Goal: Task Accomplishment & Management: Complete application form

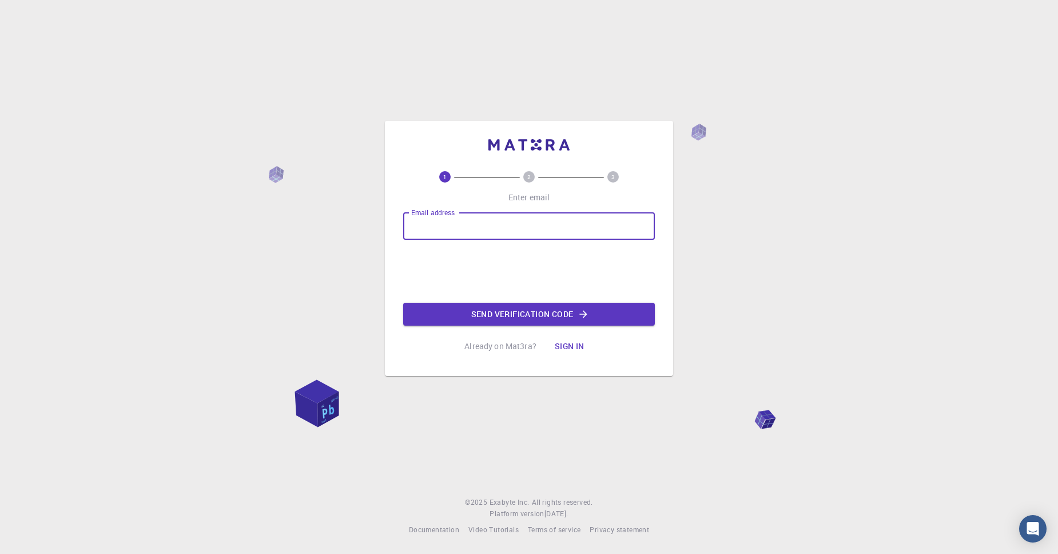
click at [432, 238] on input "Email address" at bounding box center [529, 225] width 252 height 27
type input "mvsanchezholguin@gmail.com"
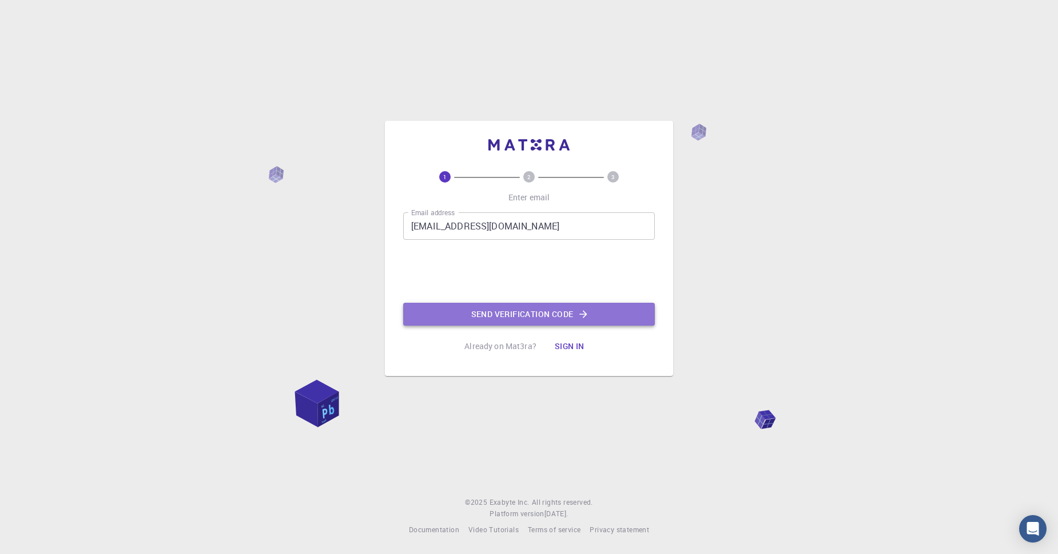
click at [574, 316] on button "Send verification code" at bounding box center [529, 314] width 252 height 23
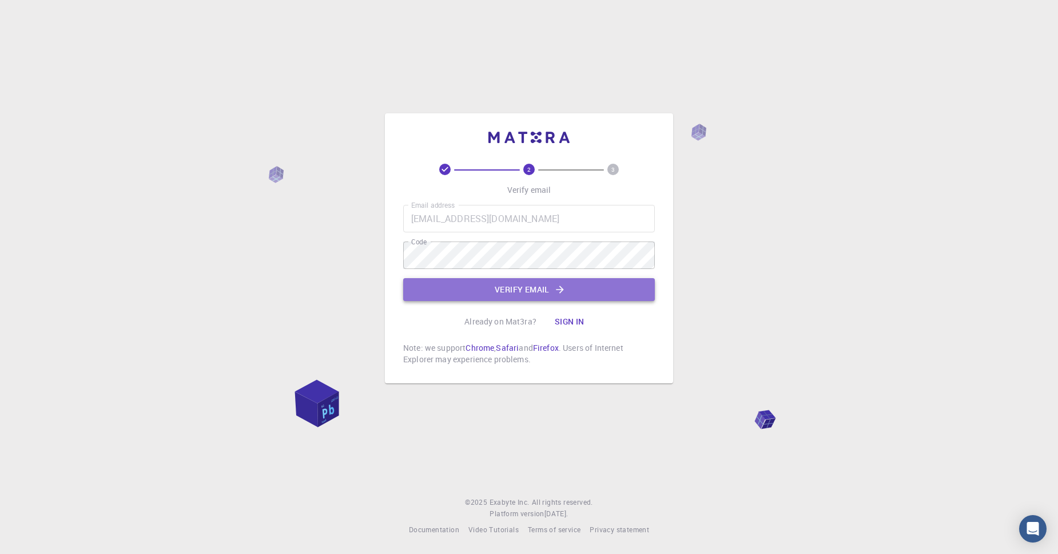
click at [519, 293] on button "Verify email" at bounding box center [529, 289] width 252 height 23
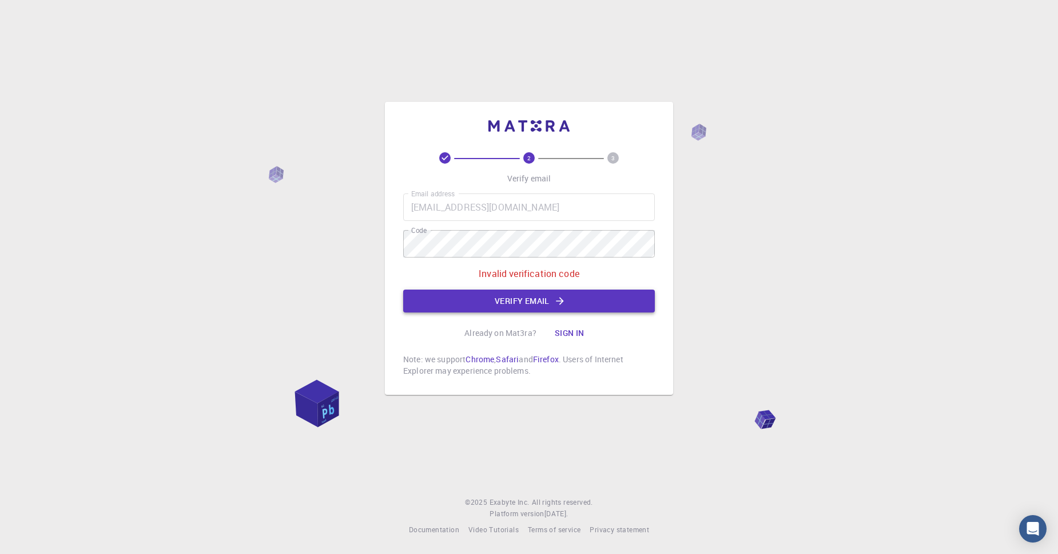
click at [519, 293] on button "Verify email" at bounding box center [529, 300] width 252 height 23
click at [512, 300] on button "Verify email" at bounding box center [529, 300] width 252 height 23
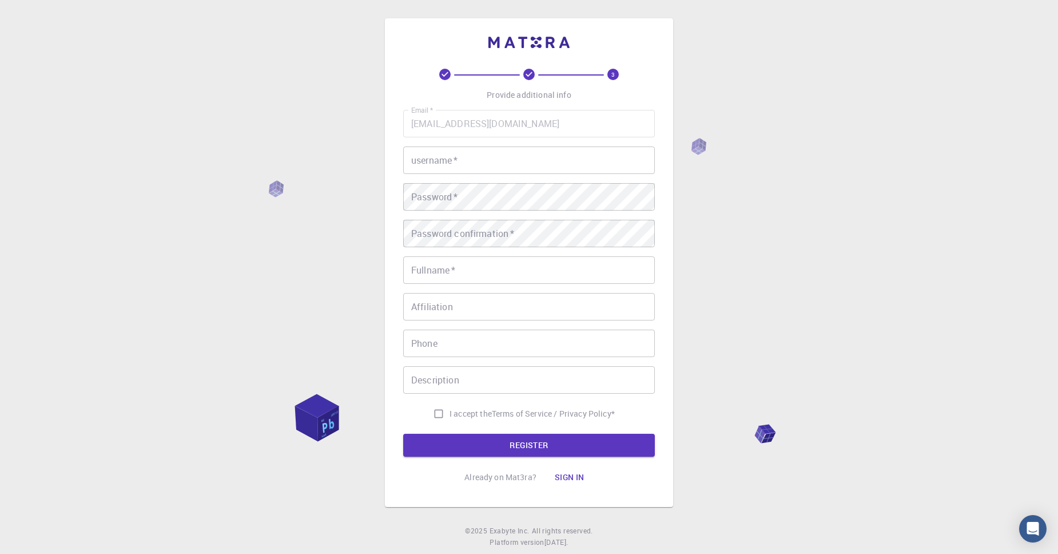
click at [476, 167] on input "username   *" at bounding box center [529, 159] width 252 height 27
type input "mvsanchez"
click at [457, 276] on input "Fullname   *" at bounding box center [529, 269] width 252 height 27
type input "Moises Vazquez Sanchez"
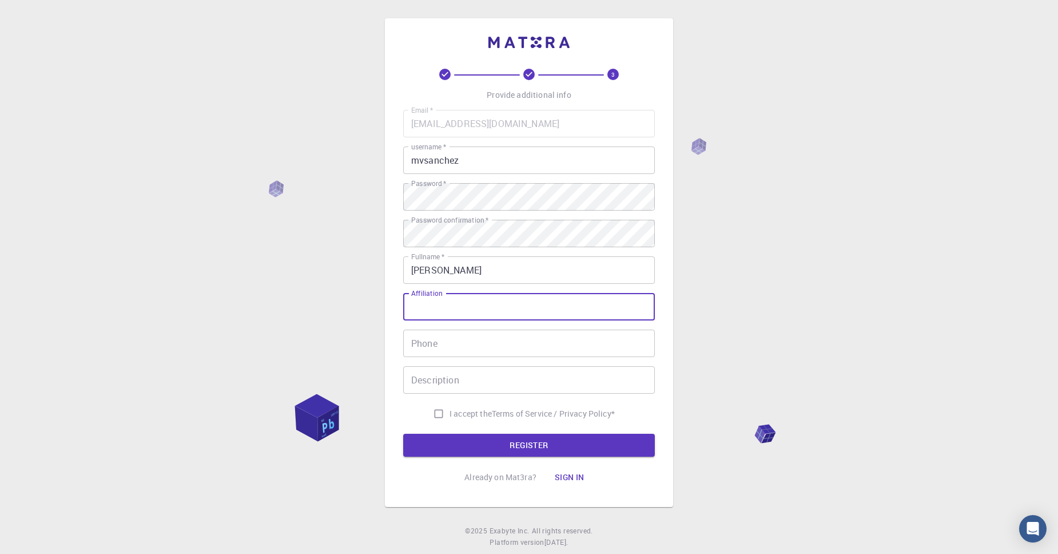
click at [459, 310] on input "Affiliation" at bounding box center [529, 306] width 252 height 27
type input "UNAM"
click at [453, 349] on input "Phone" at bounding box center [529, 342] width 252 height 27
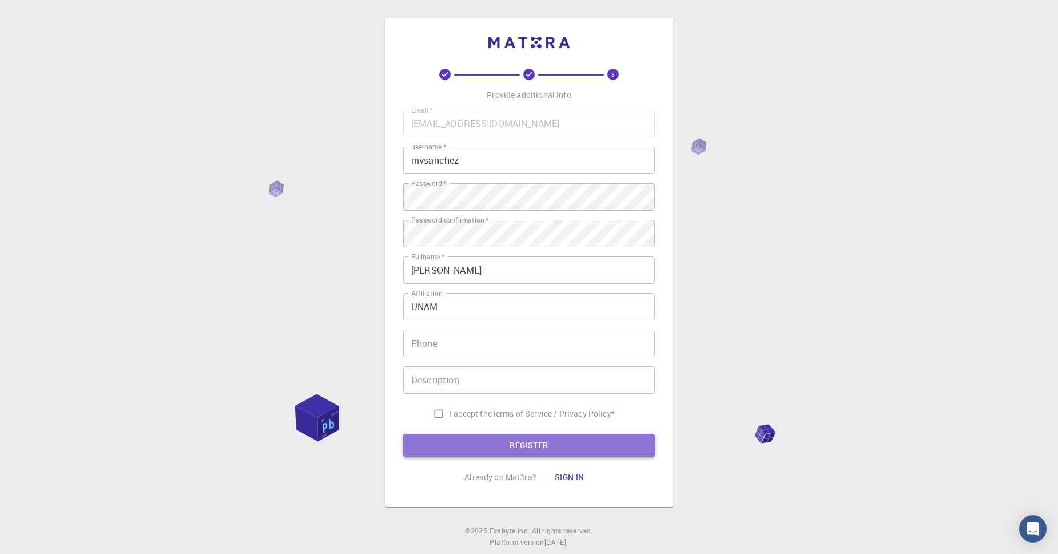
click at [524, 443] on button "REGISTER" at bounding box center [529, 444] width 252 height 23
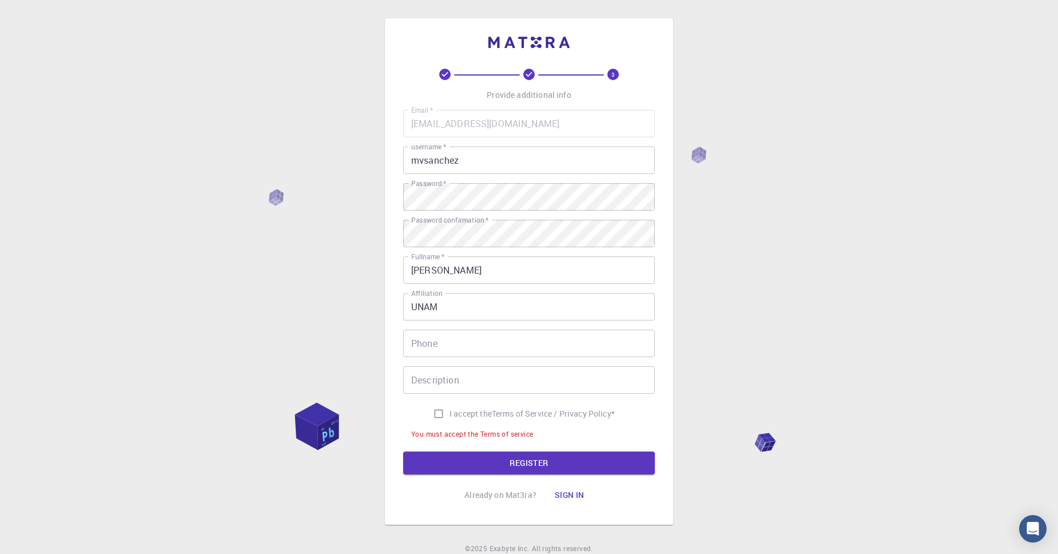
click at [435, 413] on input "I accept the Terms of Service / Privacy Policy *" at bounding box center [439, 414] width 22 height 22
checkbox input "true"
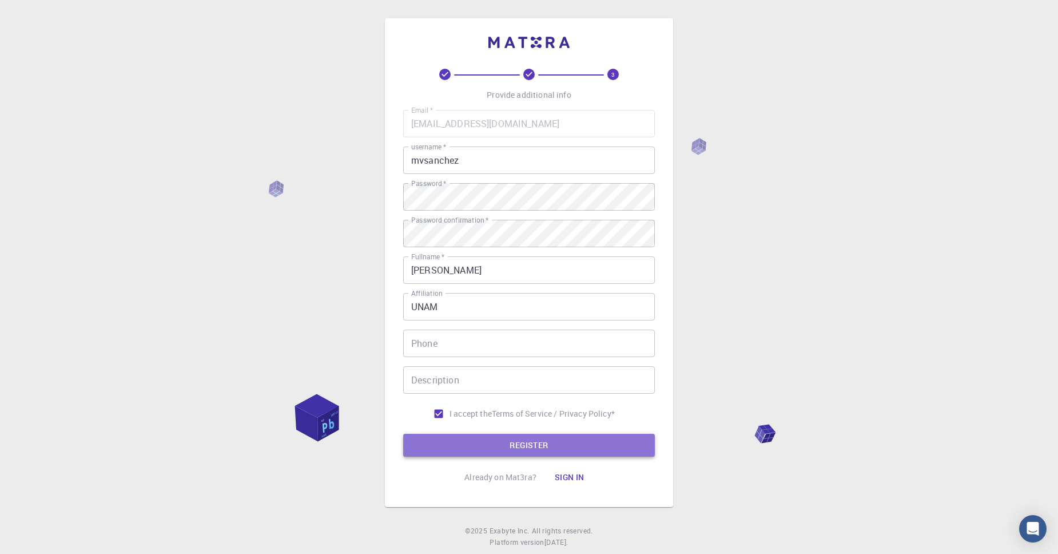
click at [539, 447] on button "REGISTER" at bounding box center [529, 444] width 252 height 23
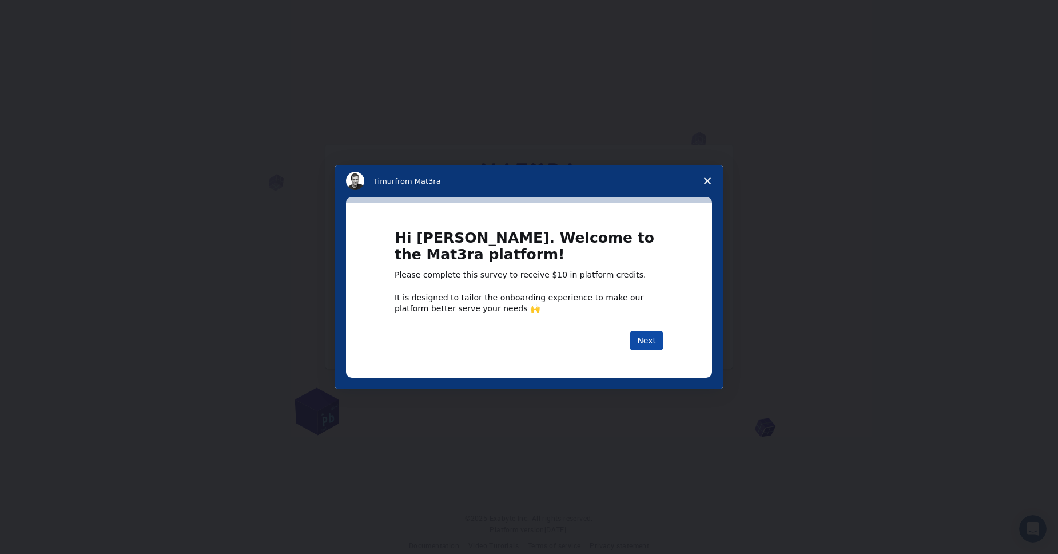
click at [651, 339] on button "Next" at bounding box center [647, 340] width 34 height 19
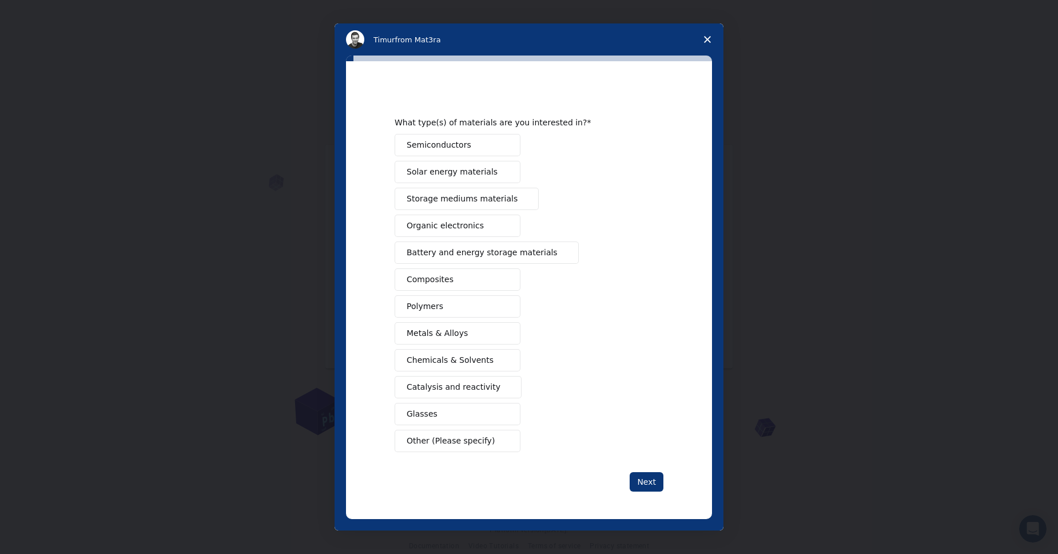
click at [445, 224] on span "Organic electronics" at bounding box center [445, 226] width 77 height 12
click at [431, 150] on span "Semiconductors" at bounding box center [439, 145] width 65 height 12
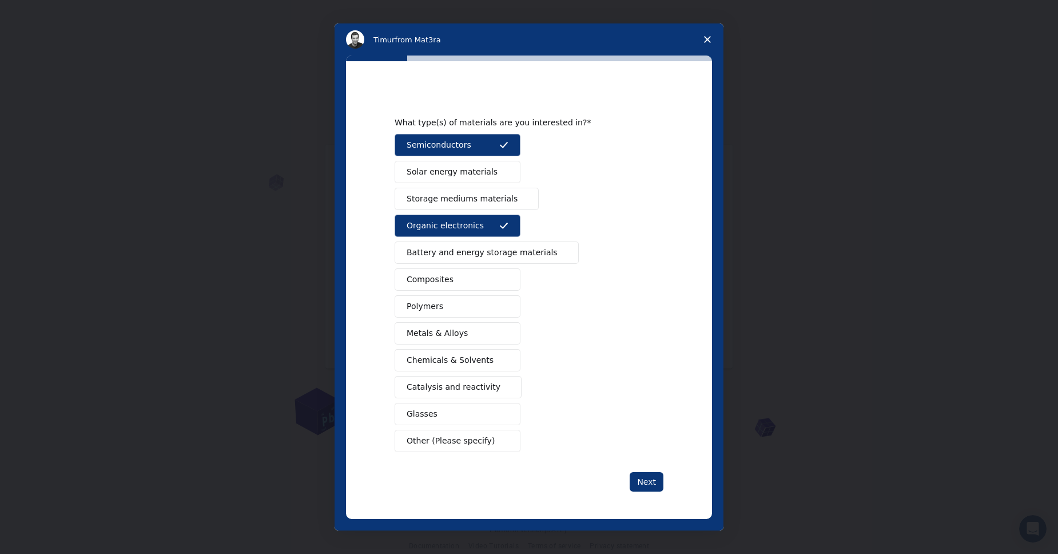
click at [435, 173] on span "Solar energy materials" at bounding box center [452, 172] width 91 height 12
click at [473, 173] on span "Solar energy materials" at bounding box center [452, 172] width 91 height 12
click at [459, 150] on span "Semiconductors" at bounding box center [439, 145] width 65 height 12
click at [441, 335] on span "Metals & Alloys" at bounding box center [437, 333] width 61 height 12
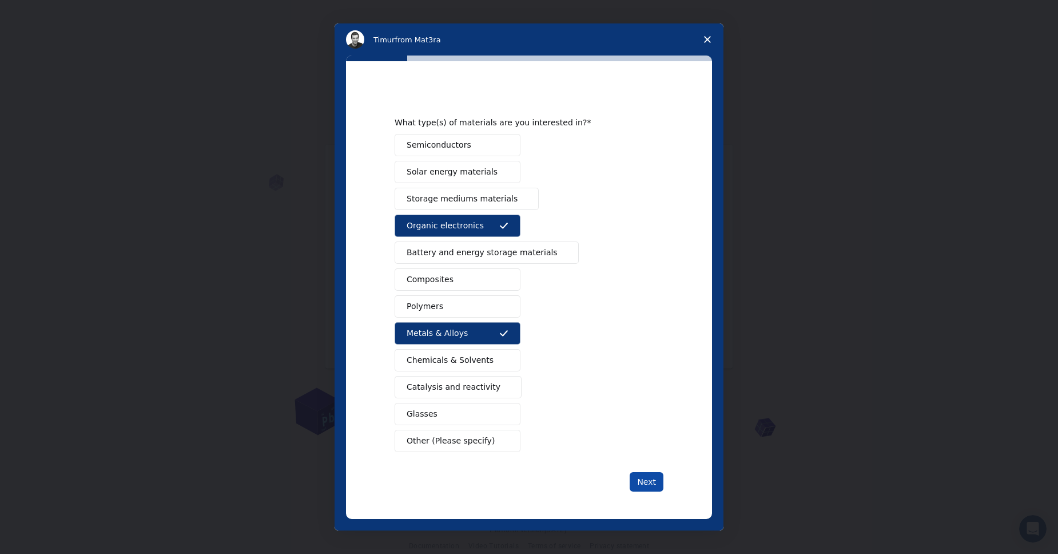
click at [651, 487] on button "Next" at bounding box center [647, 481] width 34 height 19
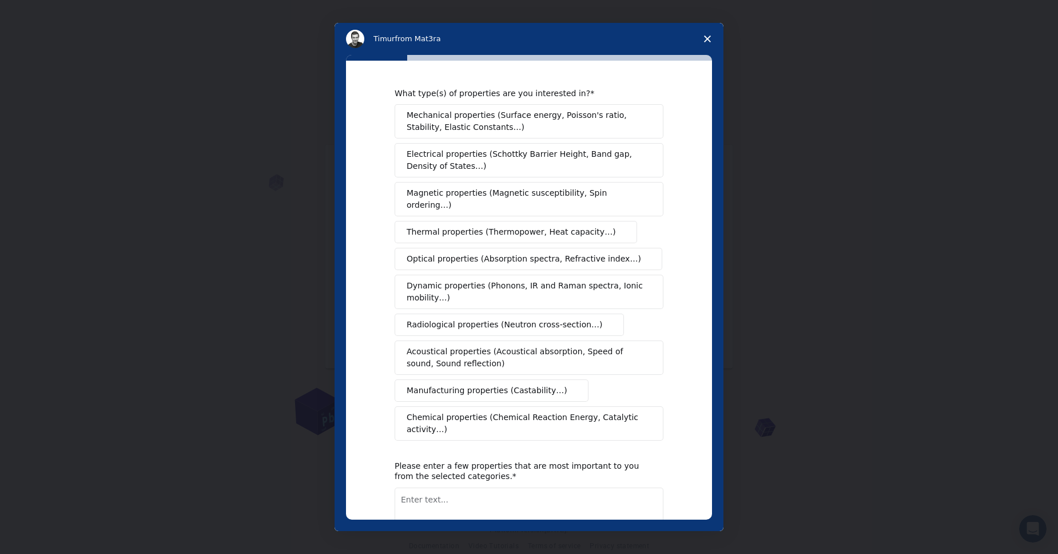
click at [502, 170] on span "Electrical properties (Schottky Barrier Height, Band gap, Density of States…)" at bounding box center [526, 160] width 238 height 24
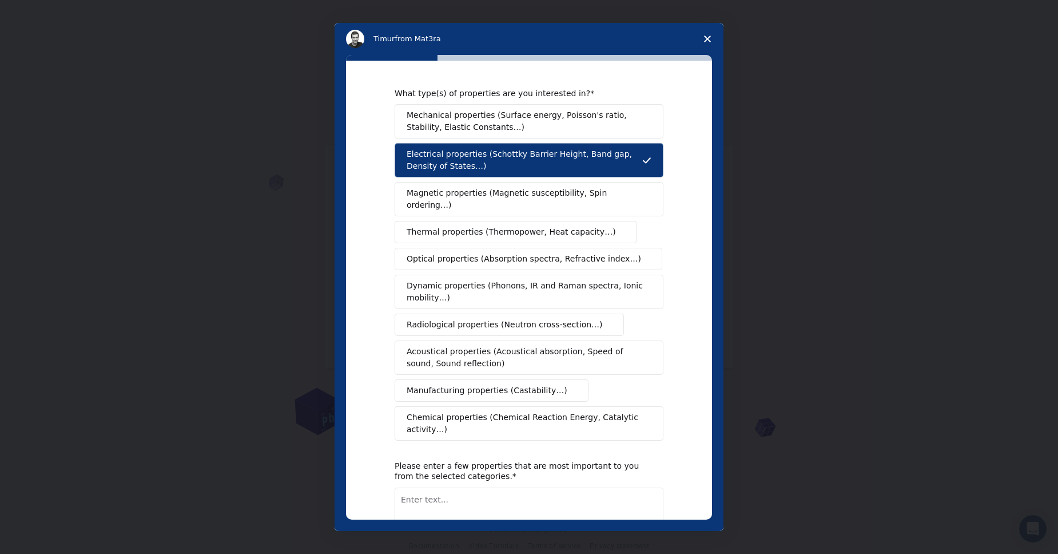
click at [508, 253] on span "Optical properties (Absorption spectra, Refractive index…)" at bounding box center [524, 259] width 234 height 12
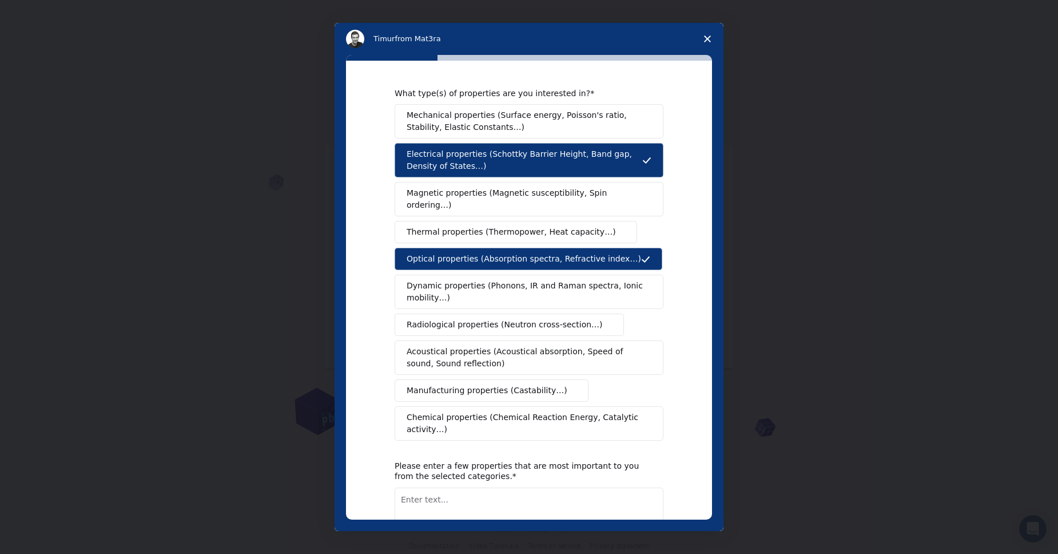
scroll to position [70, 0]
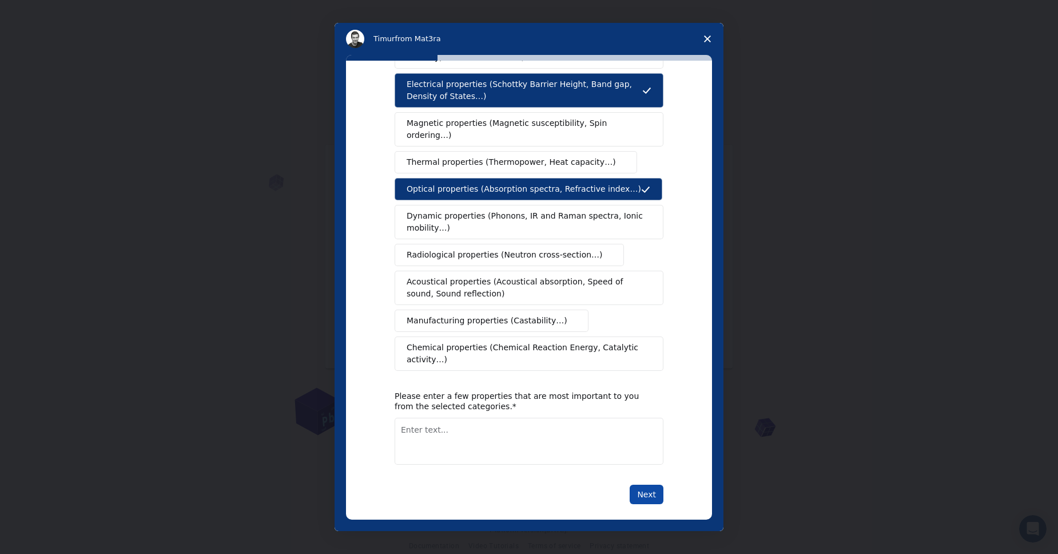
click at [644, 486] on button "Next" at bounding box center [647, 493] width 34 height 19
click at [420, 431] on textarea "Enter text..." at bounding box center [529, 454] width 269 height 47
type textarea "Electrical"
click at [644, 484] on button "Next" at bounding box center [647, 493] width 34 height 19
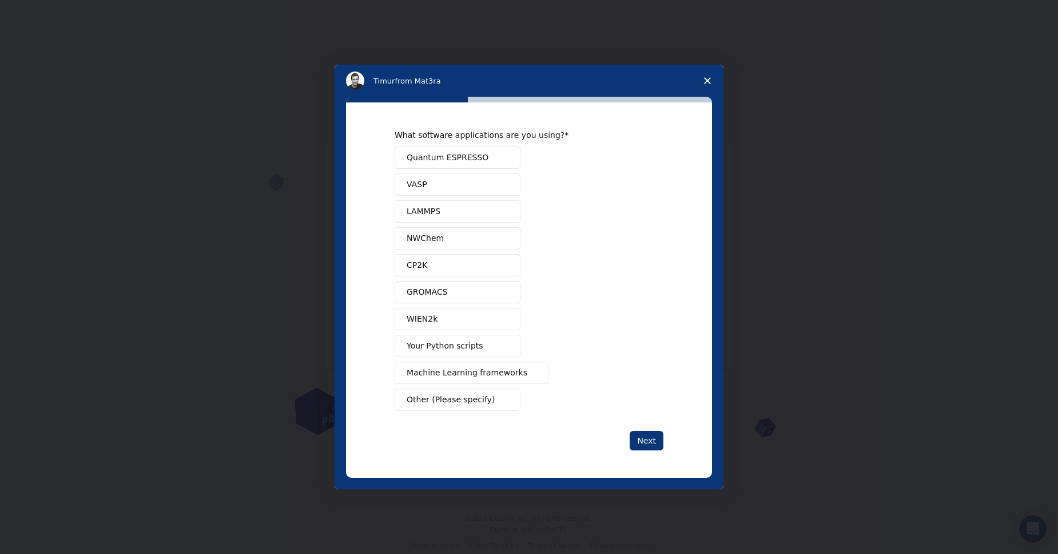
click at [440, 184] on button "VASP" at bounding box center [458, 184] width 126 height 22
click at [463, 294] on button "GROMACS" at bounding box center [458, 292] width 126 height 22
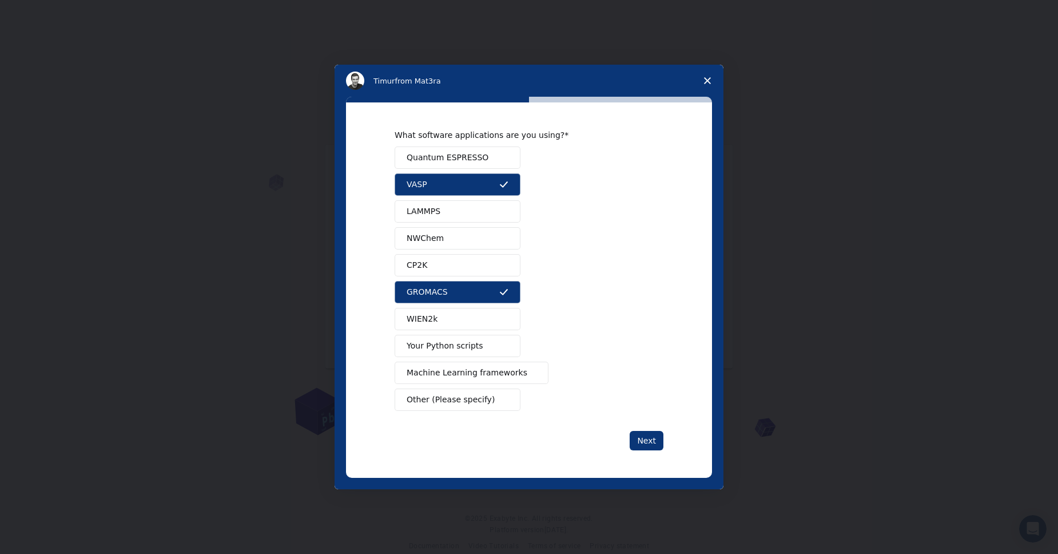
click at [427, 233] on span "NWChem" at bounding box center [425, 238] width 37 height 12
click at [485, 373] on span "Machine Learning frameworks" at bounding box center [467, 373] width 121 height 12
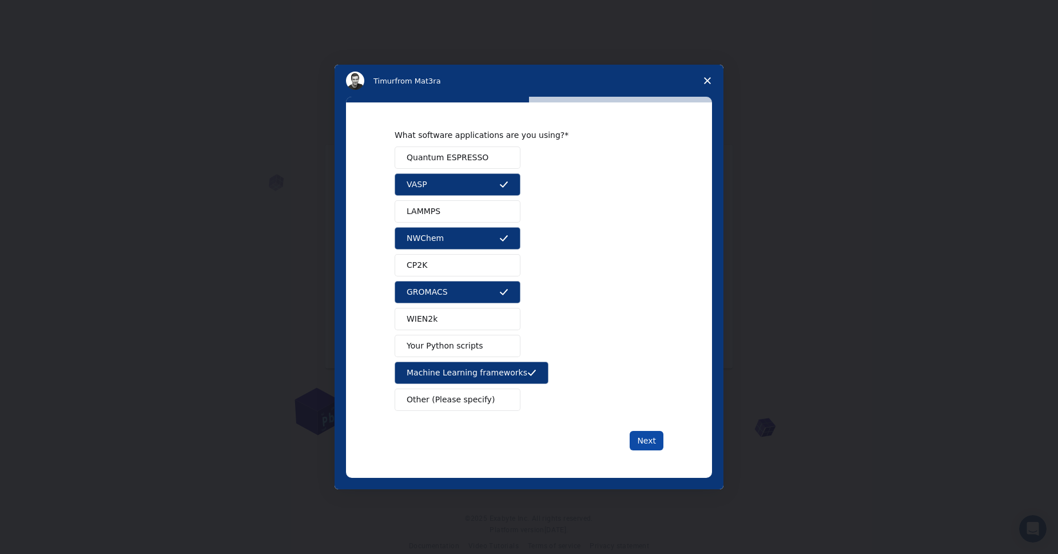
click at [647, 439] on button "Next" at bounding box center [647, 440] width 34 height 19
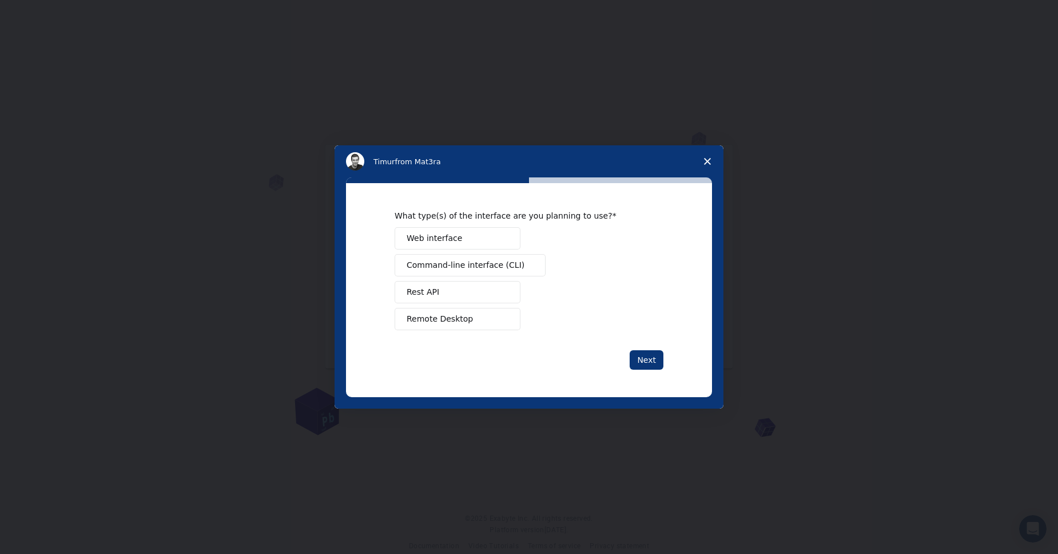
click at [456, 236] on span "Web interface" at bounding box center [434, 238] width 55 height 12
click at [633, 357] on button "Next" at bounding box center [647, 359] width 34 height 19
click at [447, 295] on button "Teach" at bounding box center [458, 292] width 126 height 22
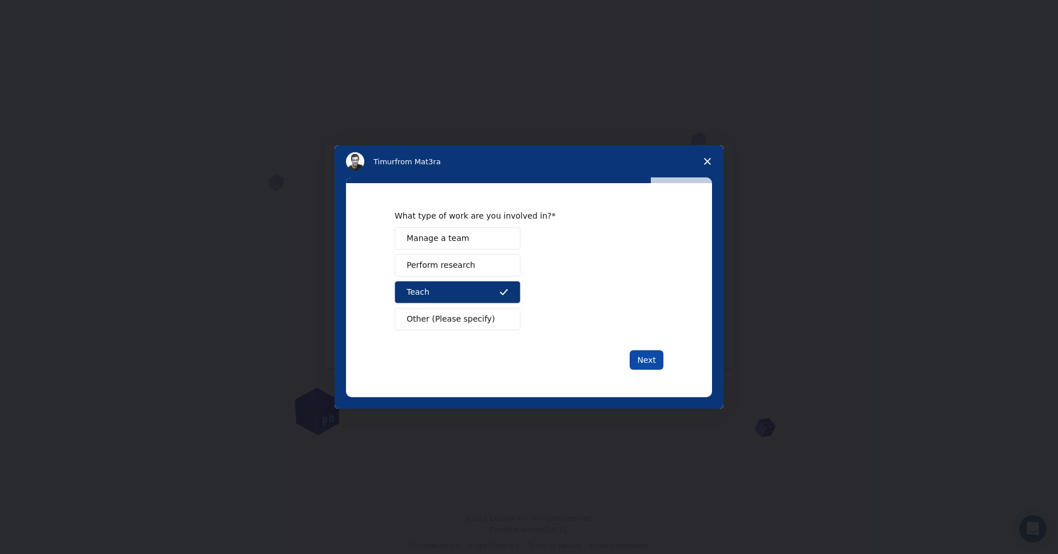
click at [658, 360] on button "Next" at bounding box center [647, 359] width 34 height 19
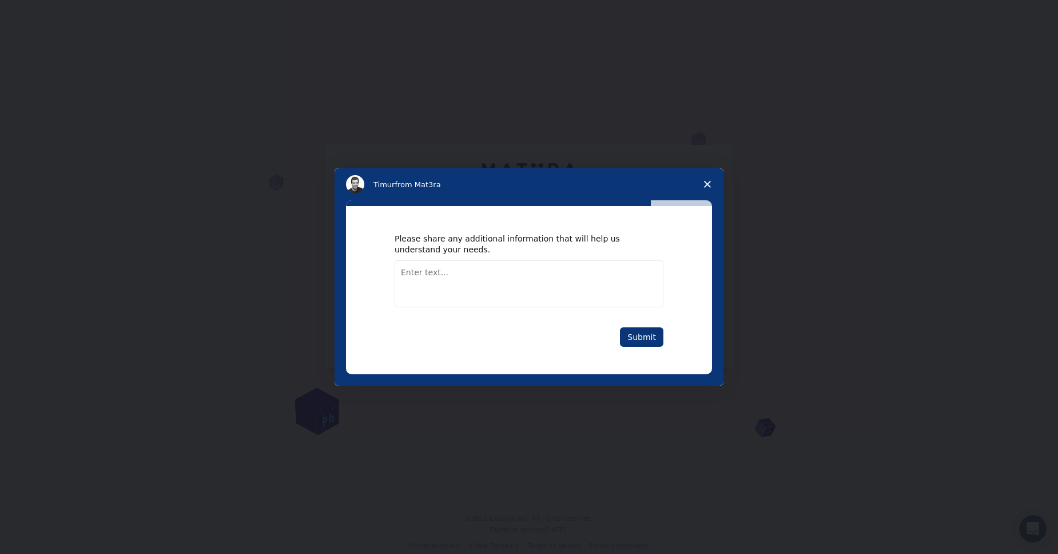
click at [658, 360] on div "Please share any additional information that will help us understand your needs…" at bounding box center [529, 290] width 366 height 168
click at [644, 347] on div "Please share any additional information that will help us understand your needs…" at bounding box center [529, 290] width 366 height 168
click at [640, 344] on button "Submit" at bounding box center [641, 336] width 43 height 19
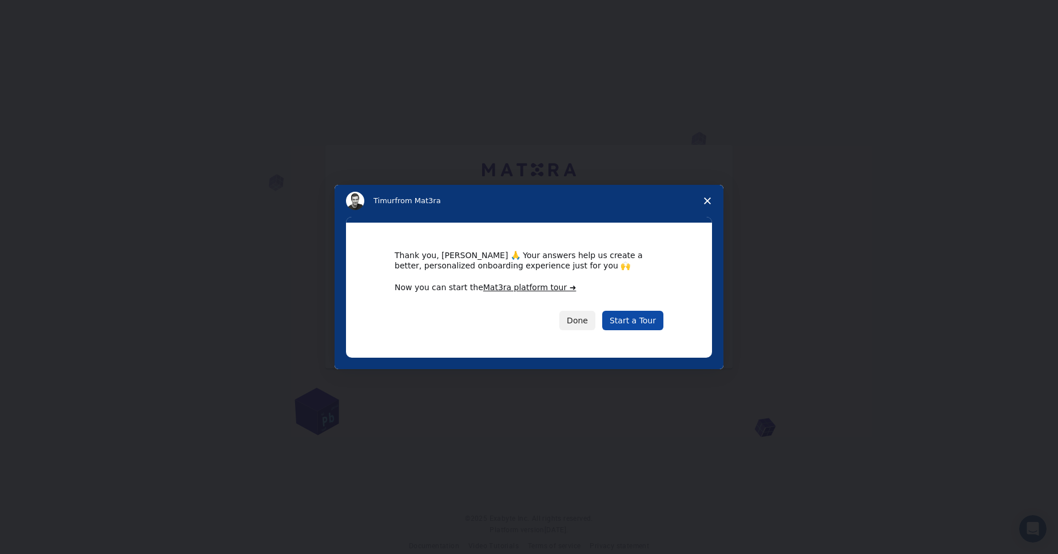
click at [626, 325] on link "Start a Tour" at bounding box center [632, 320] width 61 height 19
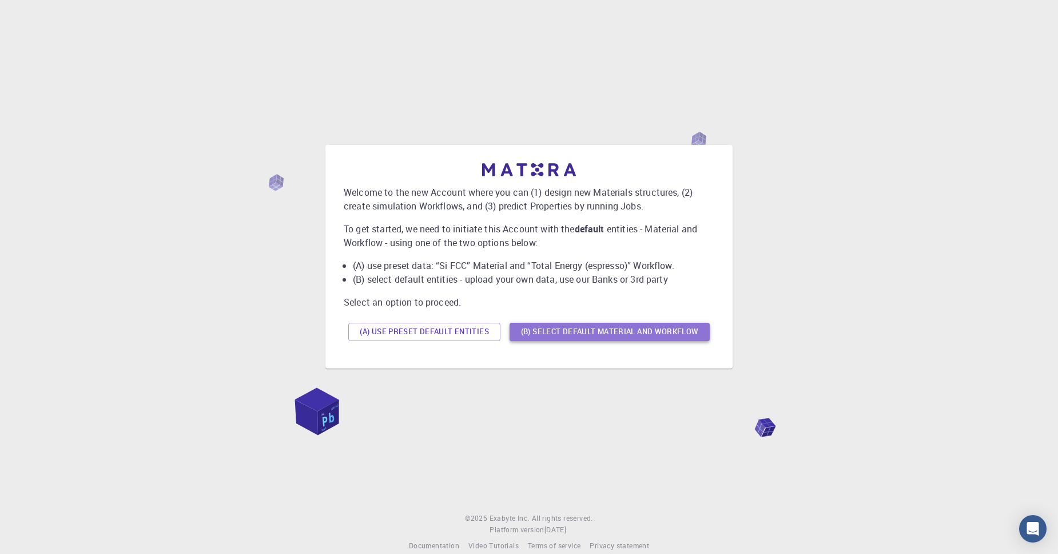
click at [565, 333] on button "(B) Select default material and workflow" at bounding box center [610, 332] width 200 height 18
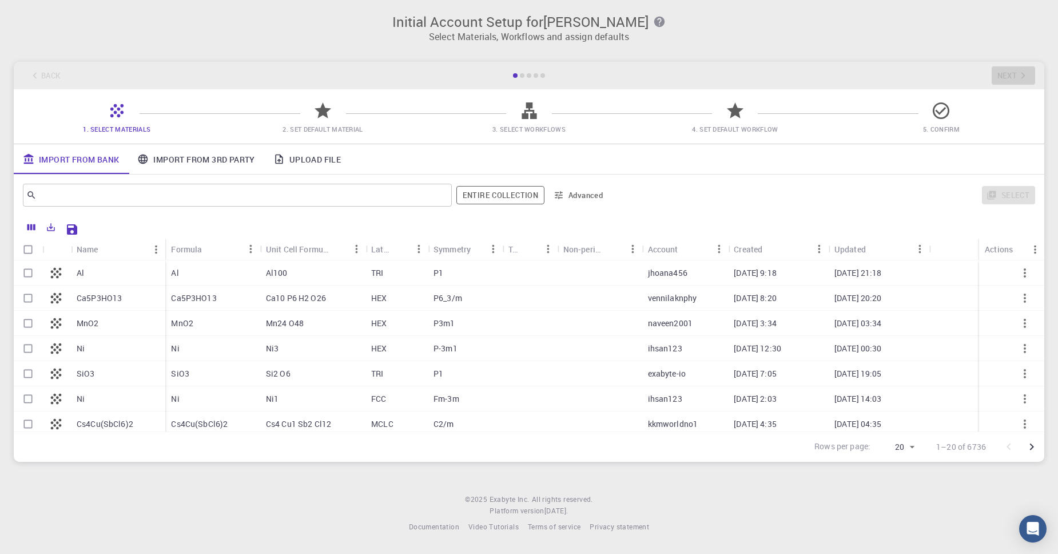
click at [246, 279] on div "Al" at bounding box center [212, 272] width 94 height 25
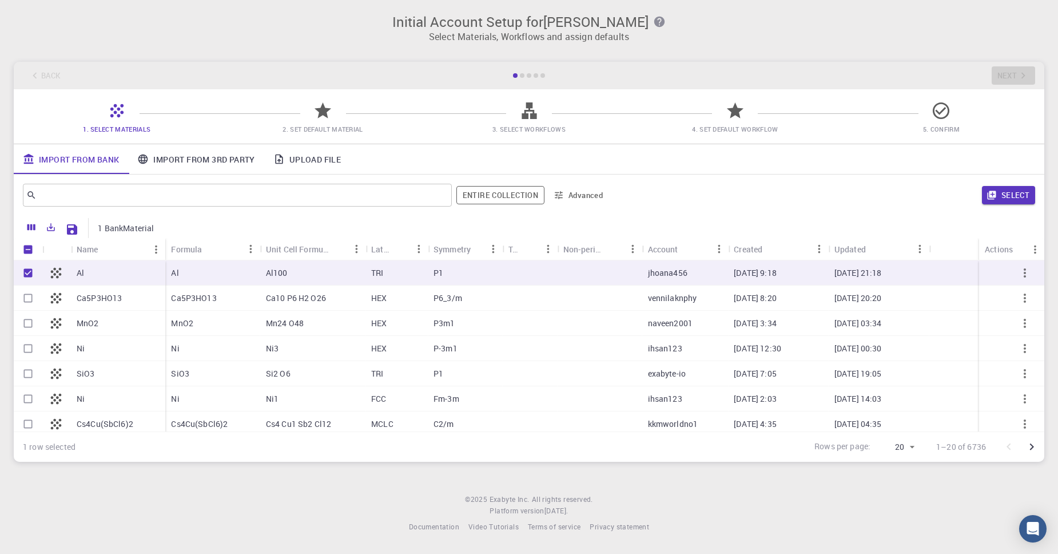
checkbox input "true"
click at [1011, 193] on button "Select" at bounding box center [1008, 195] width 53 height 18
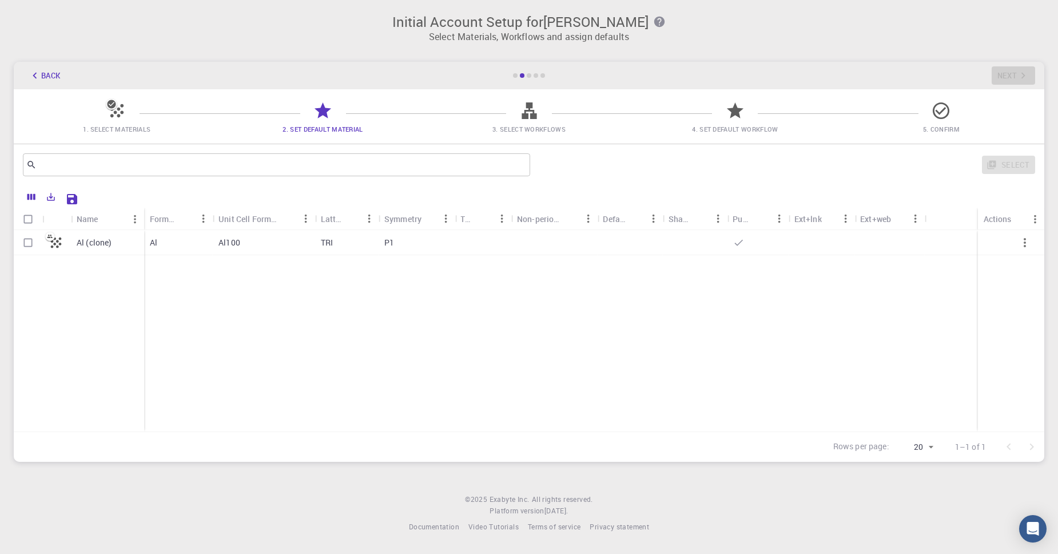
click at [200, 249] on div "Al" at bounding box center [178, 242] width 69 height 25
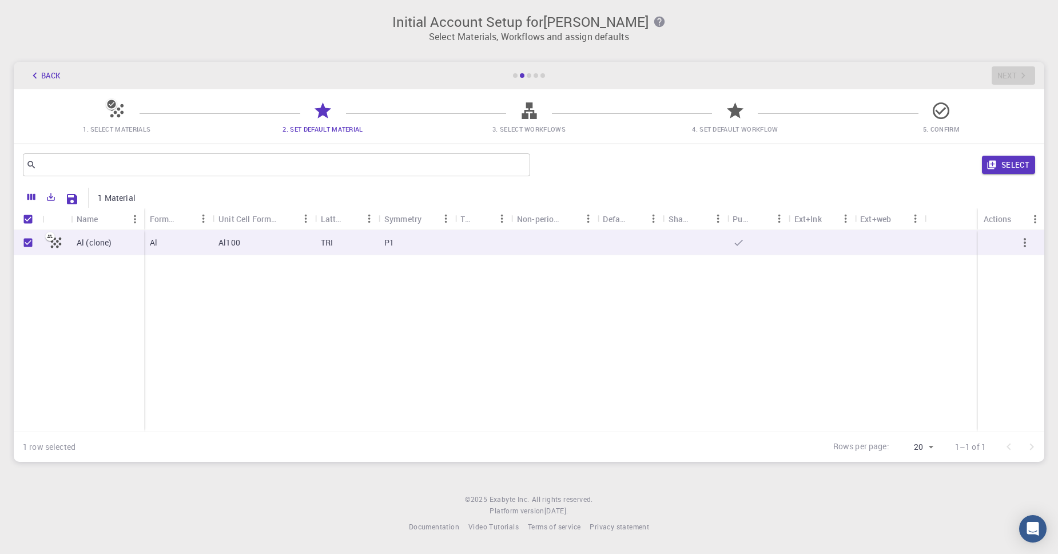
checkbox input "true"
click at [200, 249] on div "Al" at bounding box center [178, 242] width 69 height 25
checkbox input "false"
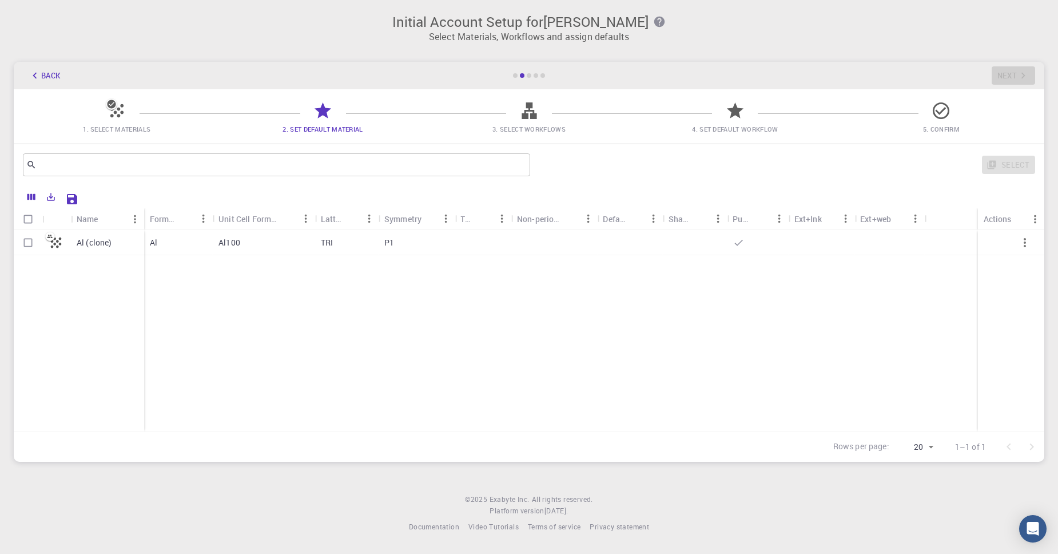
click at [200, 249] on div "Al" at bounding box center [178, 242] width 69 height 25
checkbox input "true"
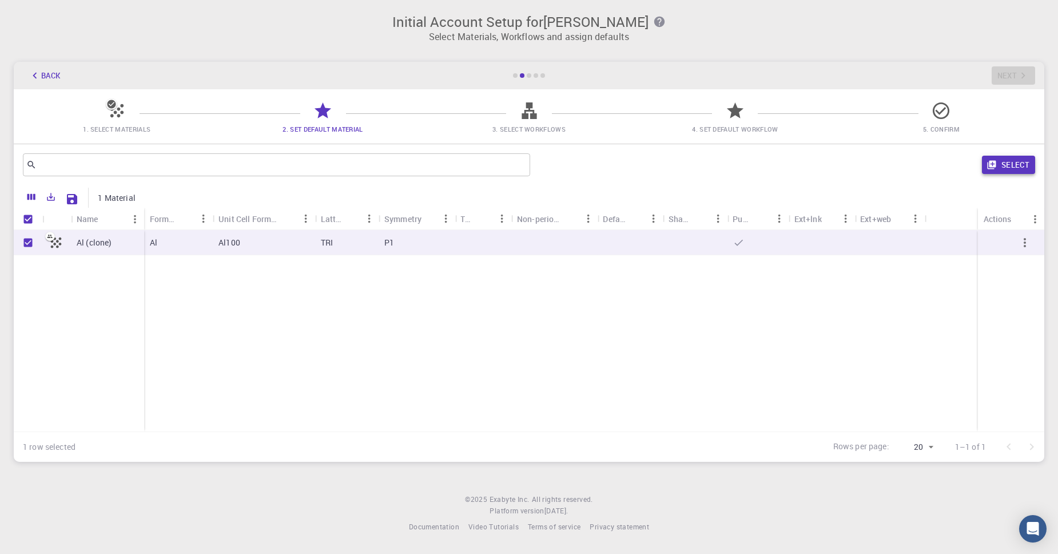
click at [1020, 168] on button "Select" at bounding box center [1008, 165] width 53 height 18
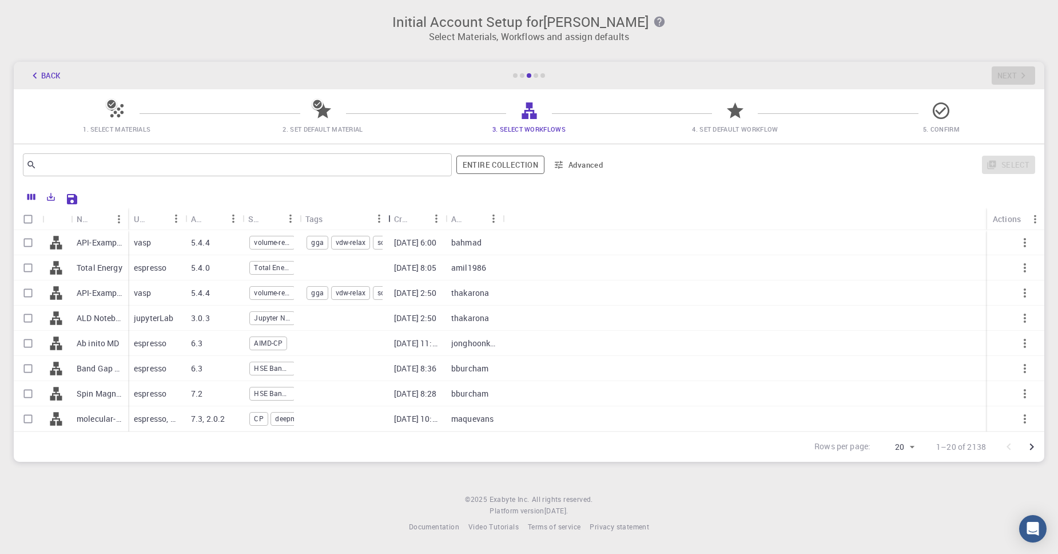
drag, startPoint x: 361, startPoint y: 216, endPoint x: 407, endPoint y: 217, distance: 45.8
click at [395, 217] on div "Tags" at bounding box center [389, 219] width 11 height 22
click at [29, 246] on input "Select row" at bounding box center [28, 243] width 22 height 22
checkbox input "true"
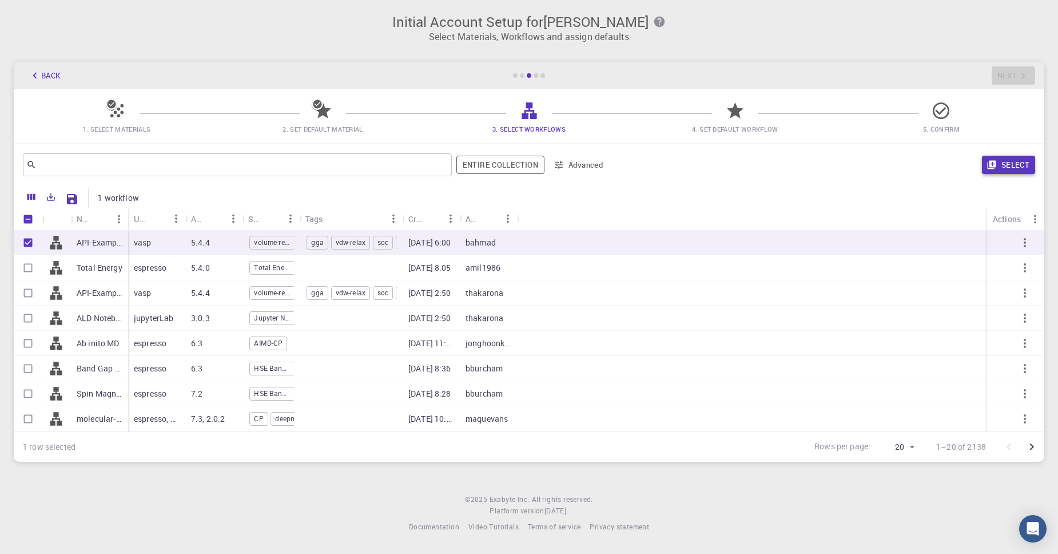
click at [1009, 174] on button "Select" at bounding box center [1008, 165] width 53 height 18
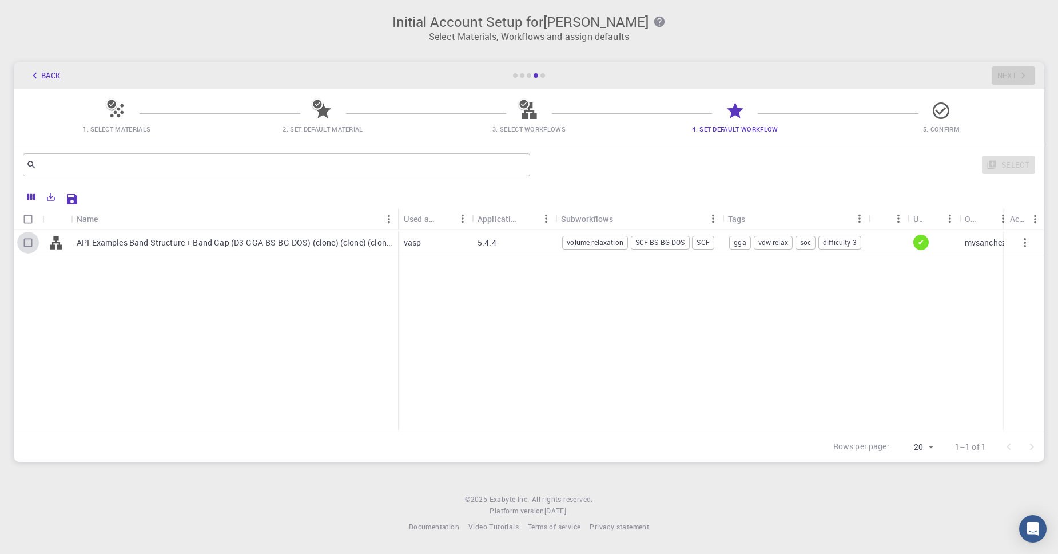
click at [24, 245] on input "Select row" at bounding box center [28, 243] width 22 height 22
checkbox input "true"
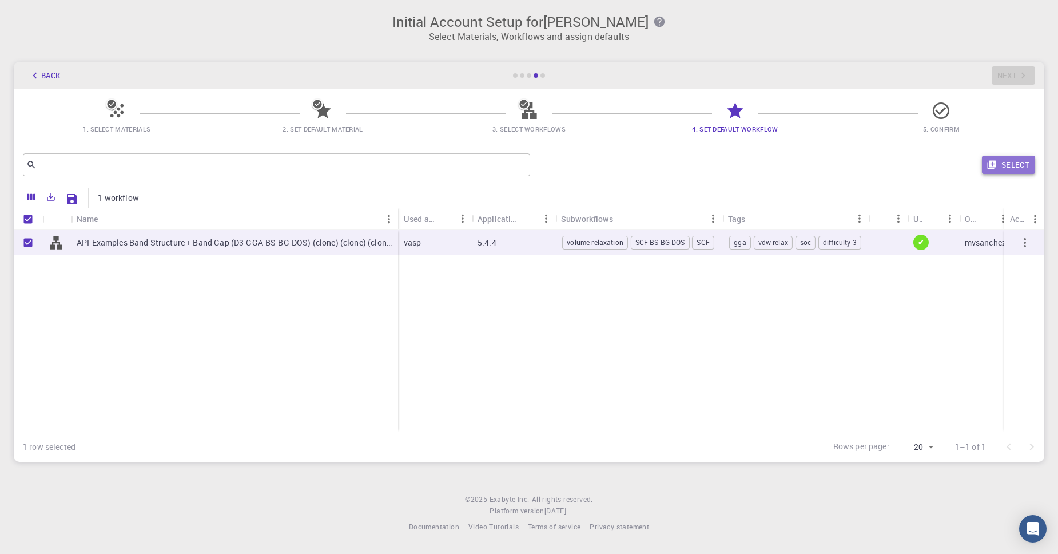
click at [1009, 163] on button "Select" at bounding box center [1008, 165] width 53 height 18
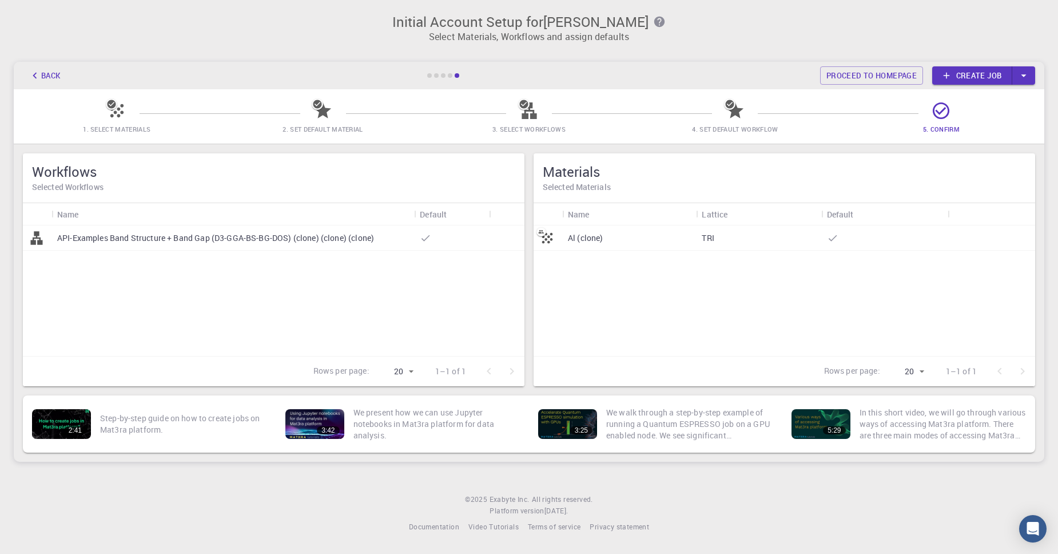
click at [965, 78] on link "Create job" at bounding box center [972, 75] width 80 height 18
click at [232, 244] on p "API-Examples Band Structure + Band Gap (D3-GGA-BS-BG-DOS) (clone) (clone) (clon…" at bounding box center [215, 237] width 317 height 11
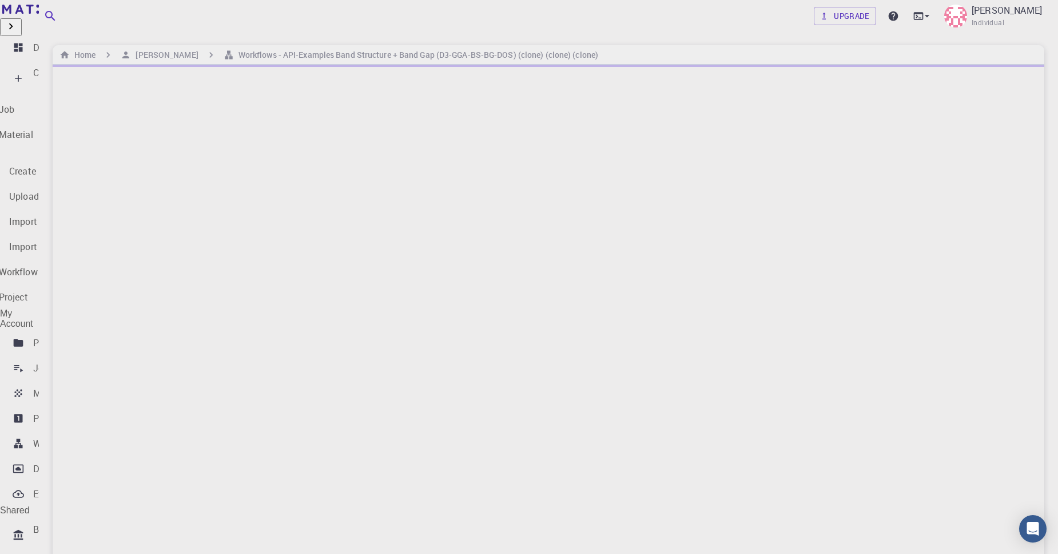
click at [18, 75] on icon at bounding box center [18, 78] width 7 height 7
click at [29, 299] on p "New Project" at bounding box center [3, 306] width 50 height 14
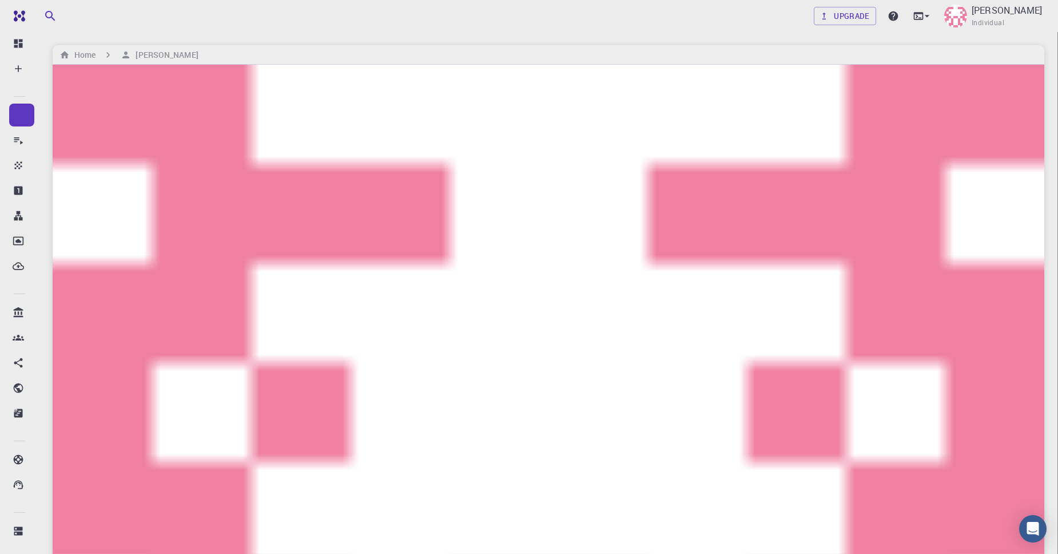
type input "l"
type input "example"
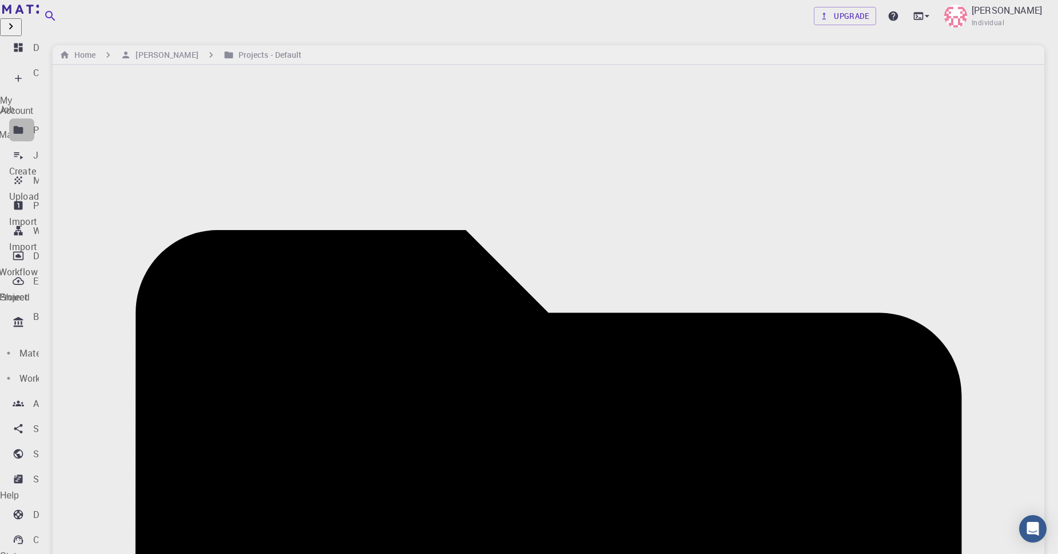
click at [34, 123] on link "Projects" at bounding box center [21, 129] width 25 height 23
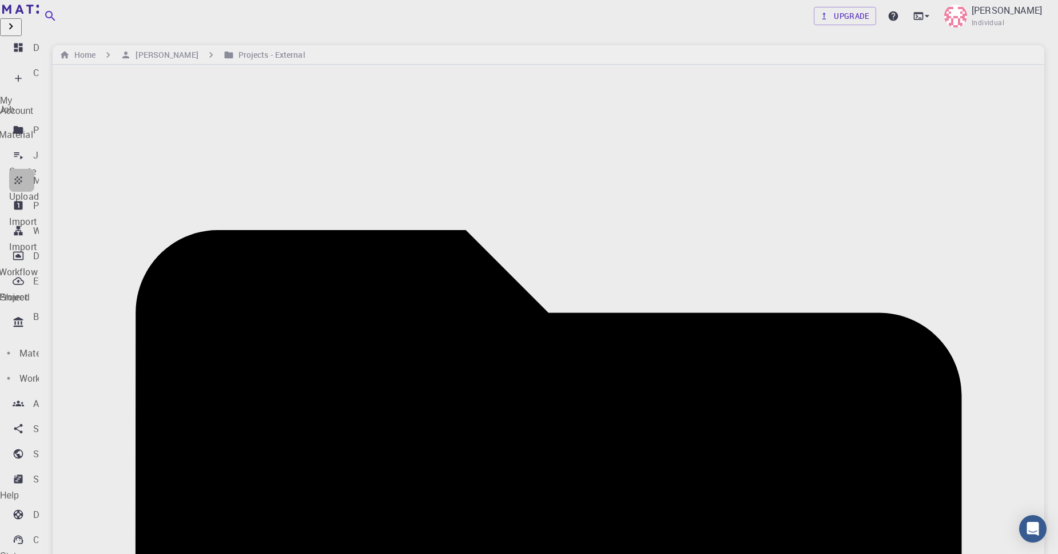
click at [34, 169] on link "Materials" at bounding box center [21, 180] width 25 height 23
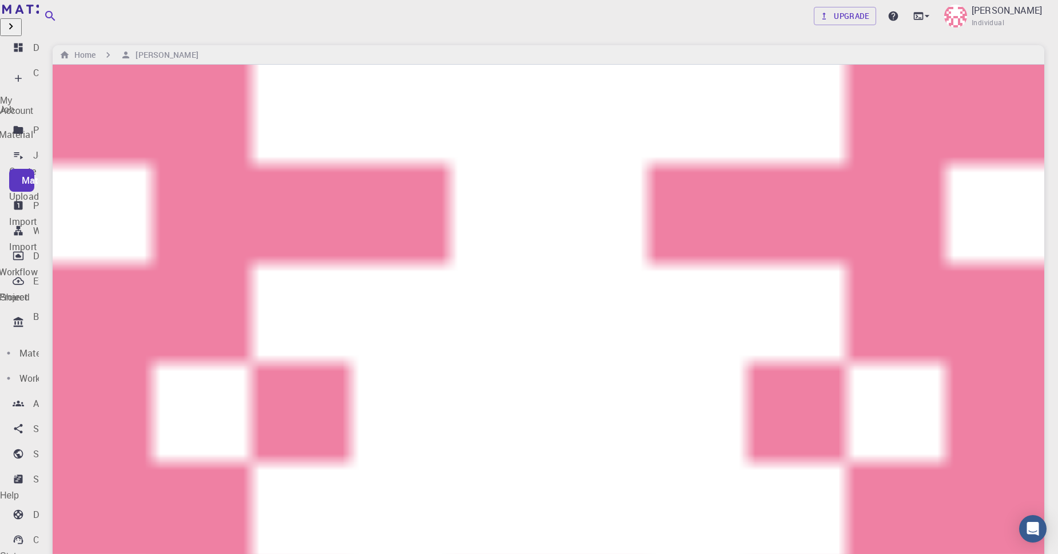
click at [39, 95] on li "My Account" at bounding box center [19, 105] width 39 height 21
click at [49, 68] on p "Create" at bounding box center [46, 73] width 27 height 14
